Goal: Navigation & Orientation: Find specific page/section

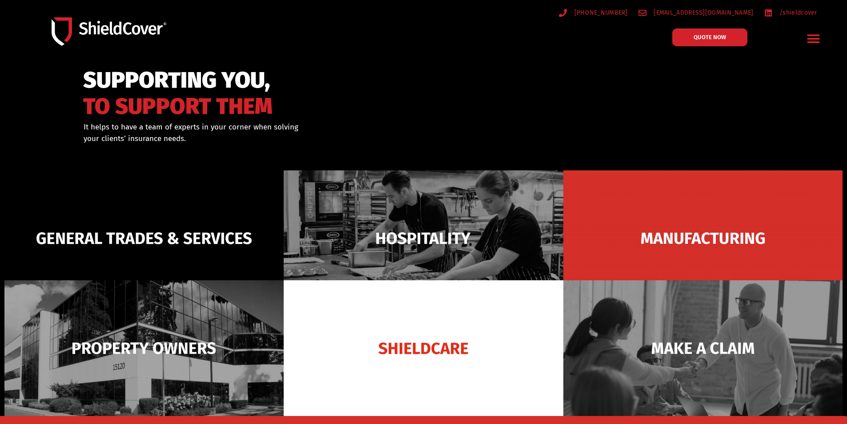
scroll to position [89, 0]
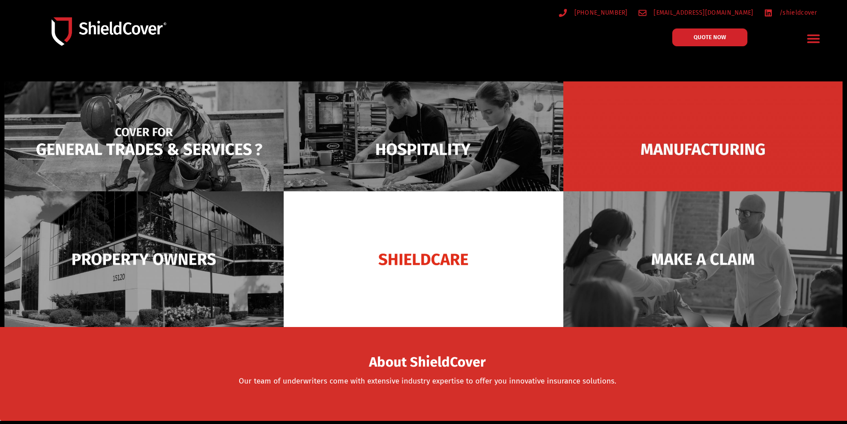
click at [175, 155] on img at bounding box center [143, 149] width 279 height 136
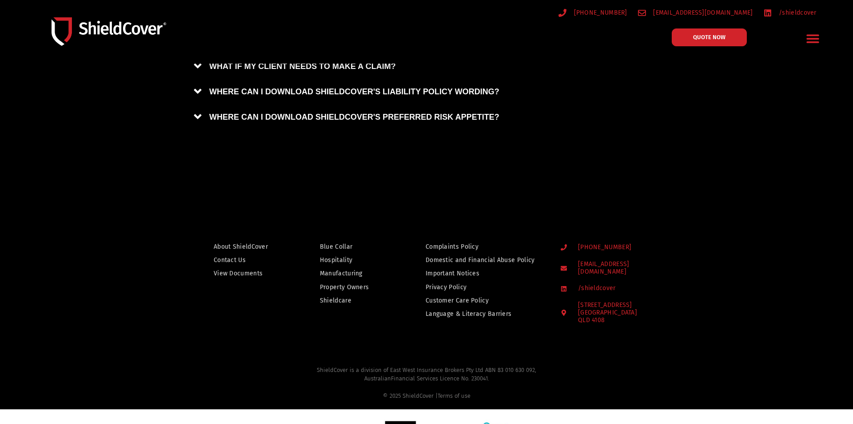
scroll to position [830, 0]
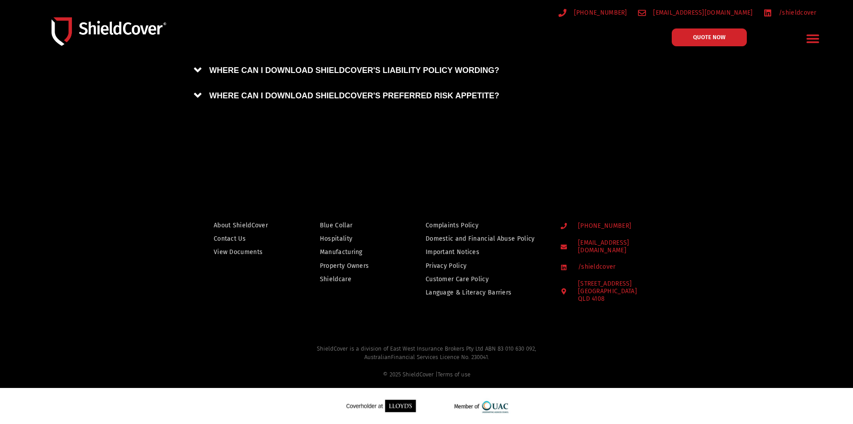
click at [328, 220] on span "Blue Collar" at bounding box center [336, 225] width 32 height 11
